Goal: Information Seeking & Learning: Understand process/instructions

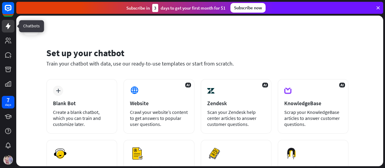
click at [8, 29] on icon at bounding box center [8, 26] width 7 height 7
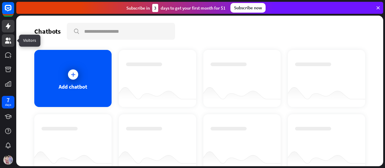
click at [7, 41] on icon at bounding box center [8, 41] width 6 height 6
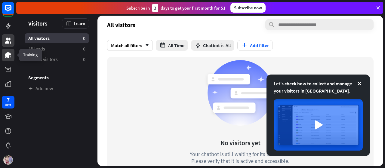
click at [11, 55] on icon at bounding box center [8, 54] width 7 height 7
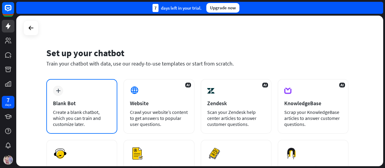
click at [69, 95] on div "plus Blank Bot Create a blank chatbot, which you can train and customize later." at bounding box center [81, 106] width 71 height 55
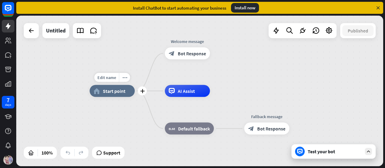
click at [120, 97] on div "home_2 Start point" at bounding box center [112, 91] width 45 height 12
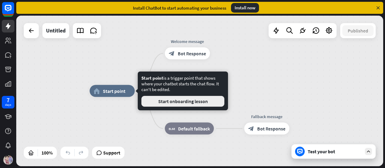
click at [160, 102] on button "Start onboarding lesson" at bounding box center [182, 101] width 83 height 11
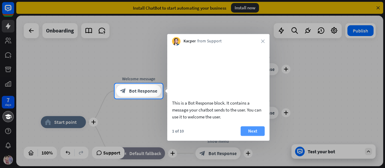
click at [255, 136] on button "Next" at bounding box center [252, 131] width 24 height 10
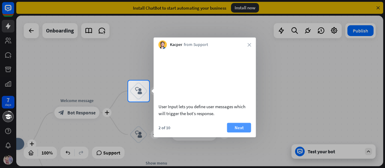
click at [242, 132] on button "Next" at bounding box center [239, 128] width 24 height 10
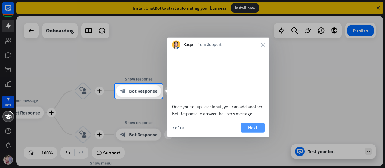
click at [254, 132] on button "Next" at bounding box center [252, 128] width 24 height 10
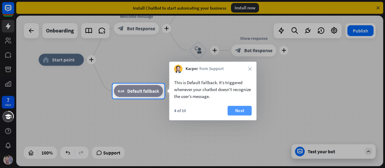
click at [239, 113] on button "Next" at bounding box center [239, 111] width 24 height 10
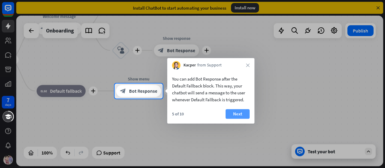
click at [243, 114] on button "Next" at bounding box center [237, 114] width 24 height 10
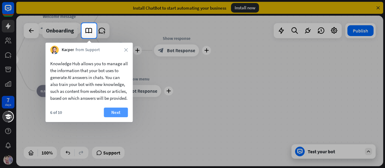
click at [116, 117] on button "Next" at bounding box center [116, 113] width 24 height 10
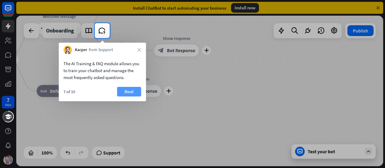
click at [127, 91] on button "Next" at bounding box center [129, 92] width 24 height 10
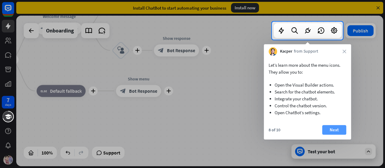
click at [333, 129] on button "Next" at bounding box center [334, 130] width 24 height 10
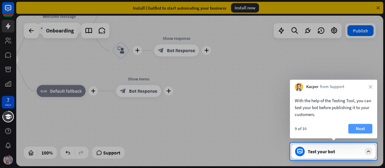
click at [358, 127] on button "Next" at bounding box center [360, 129] width 24 height 10
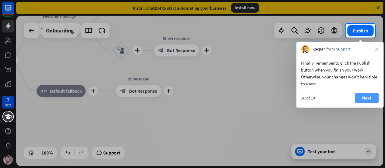
click at [373, 99] on button "Next" at bounding box center [366, 98] width 24 height 10
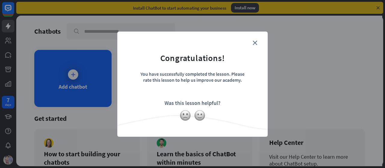
click at [258, 39] on div "close Congratulations! You have successfully completed the lesson. Please rate …" at bounding box center [192, 84] width 150 height 105
click at [255, 41] on icon "close" at bounding box center [254, 43] width 5 height 5
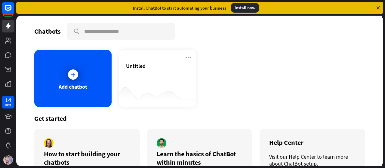
click at [84, 68] on div "Add chatbot" at bounding box center [72, 78] width 77 height 57
